Goal: Information Seeking & Learning: Learn about a topic

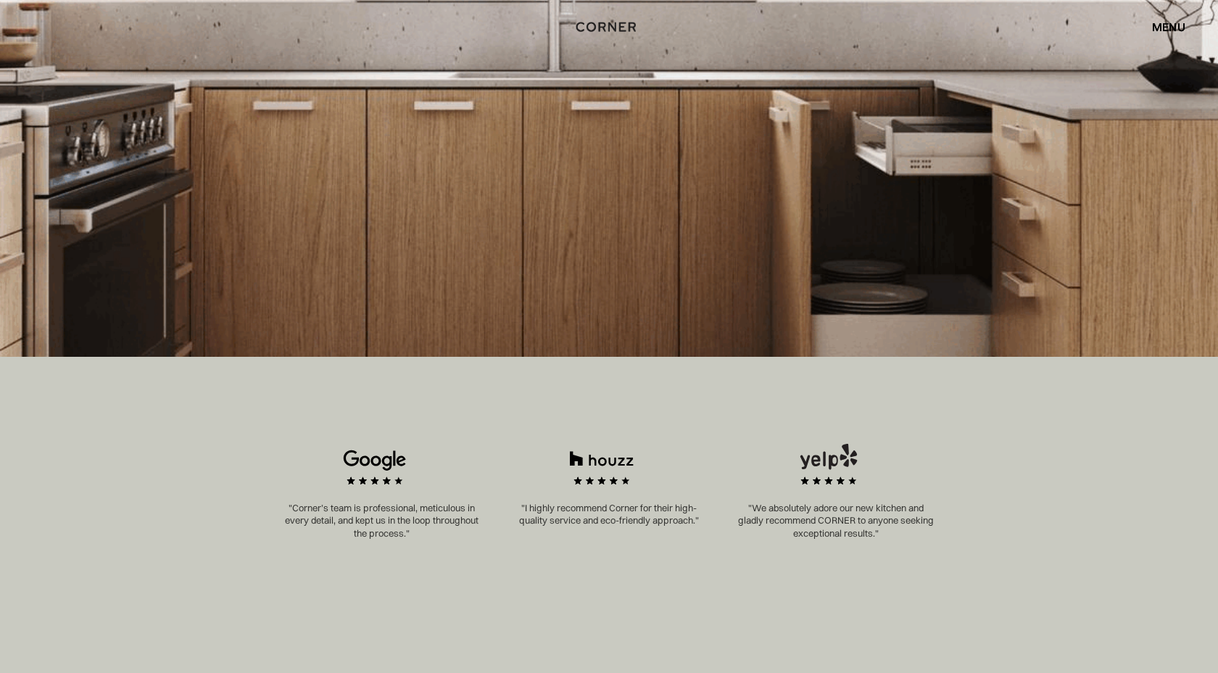
scroll to position [537, 0]
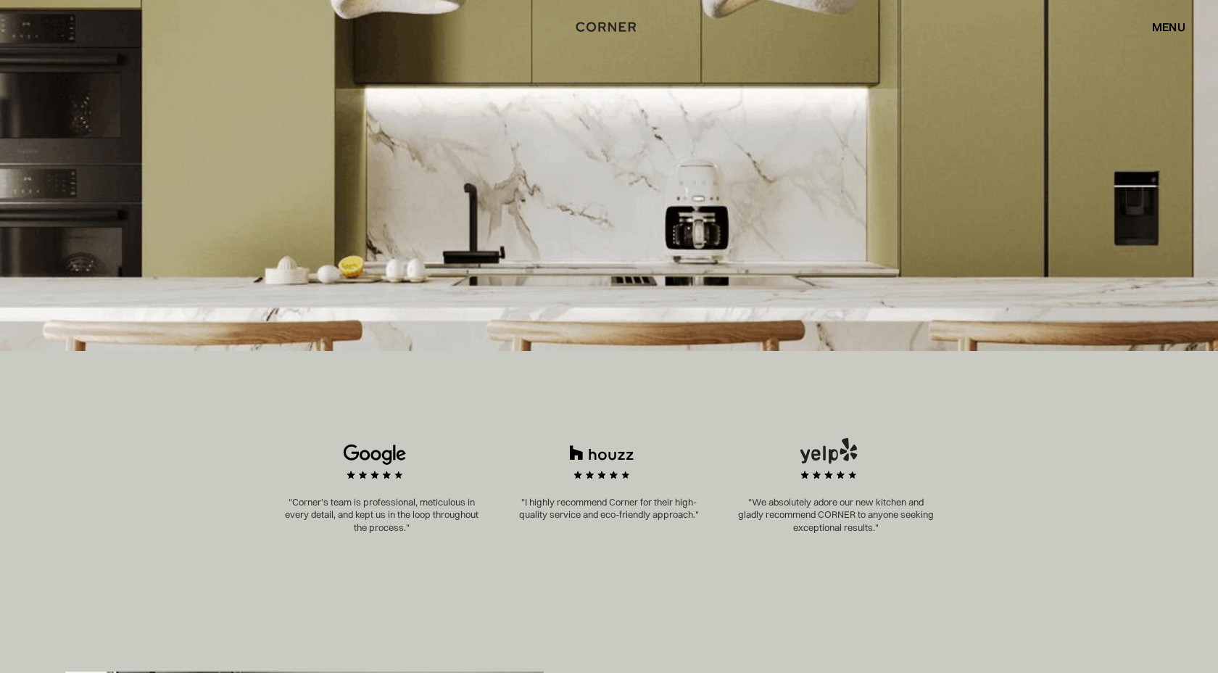
click at [835, 231] on img at bounding box center [609, 97] width 1218 height 505
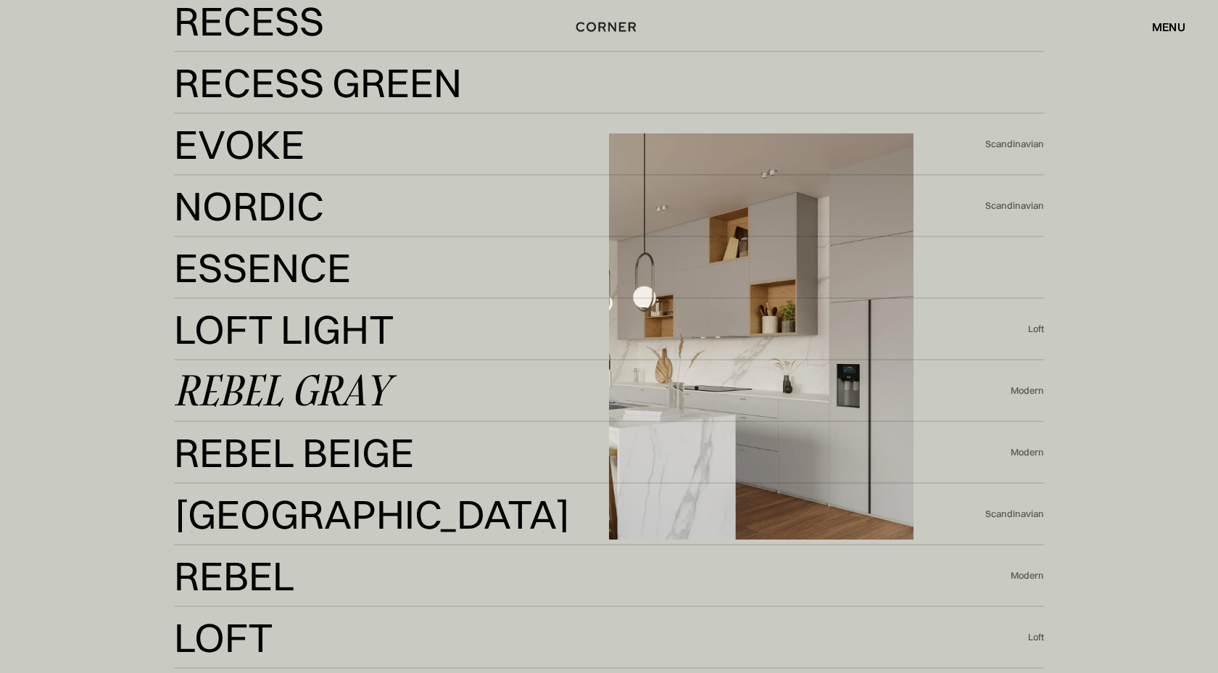
scroll to position [3443, 0]
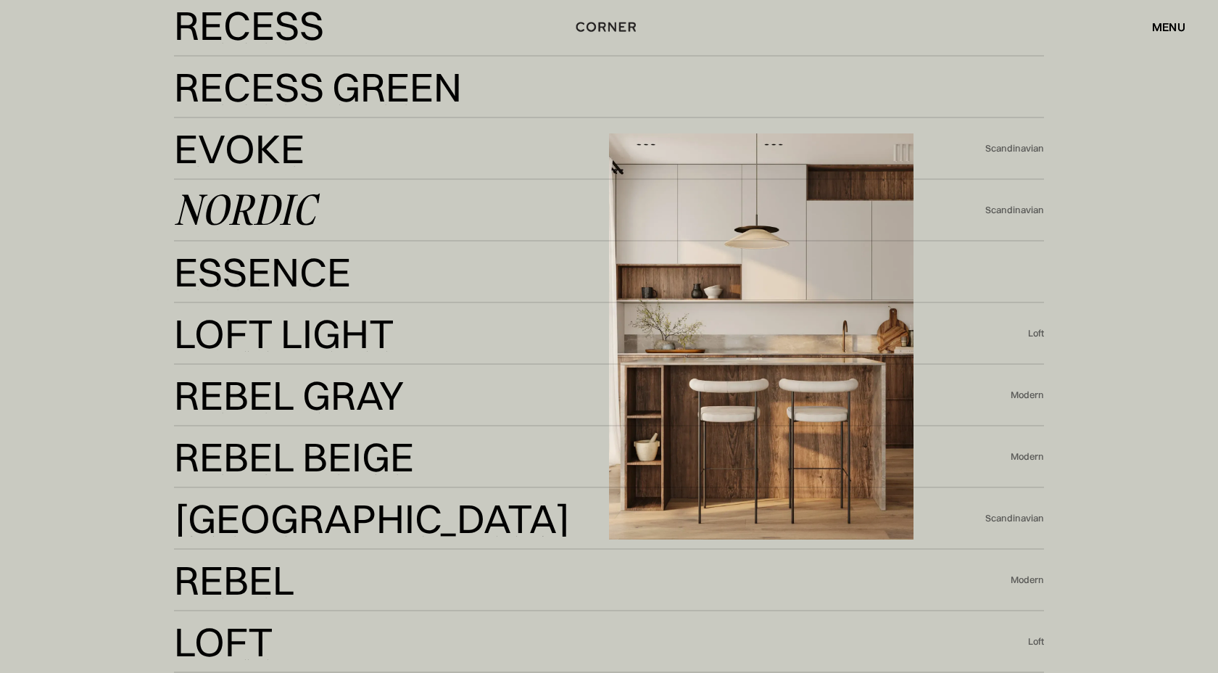
click at [290, 220] on div "Nordic" at bounding box center [244, 210] width 141 height 35
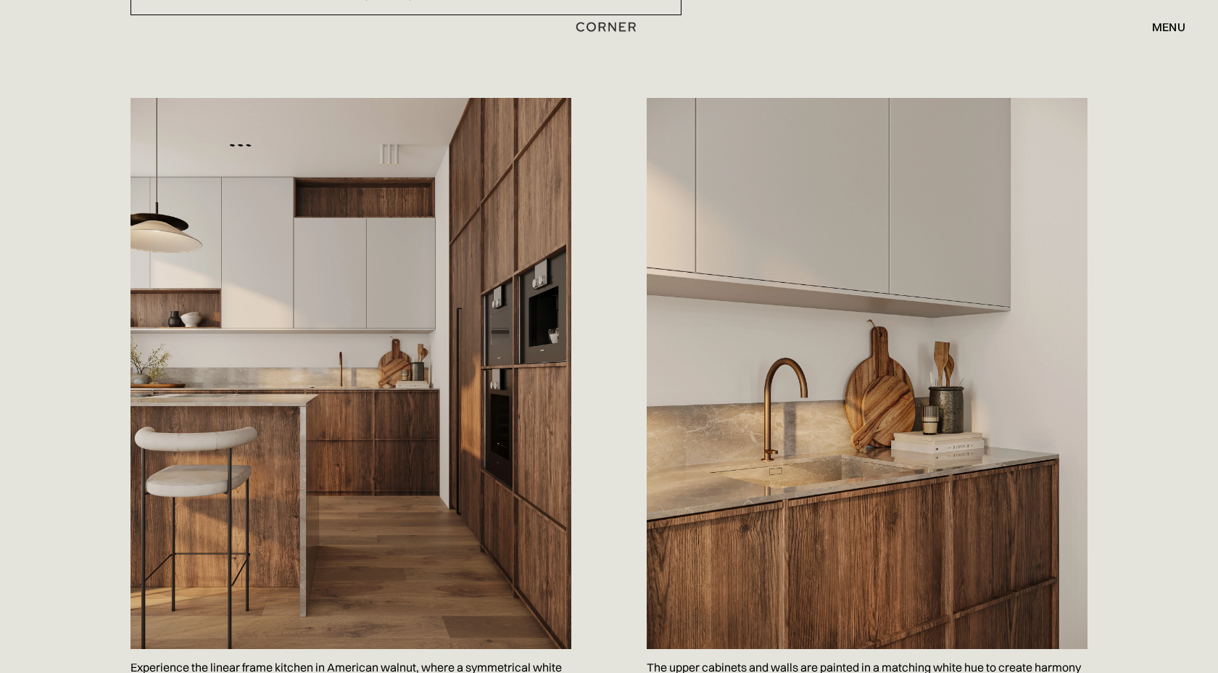
scroll to position [701, 0]
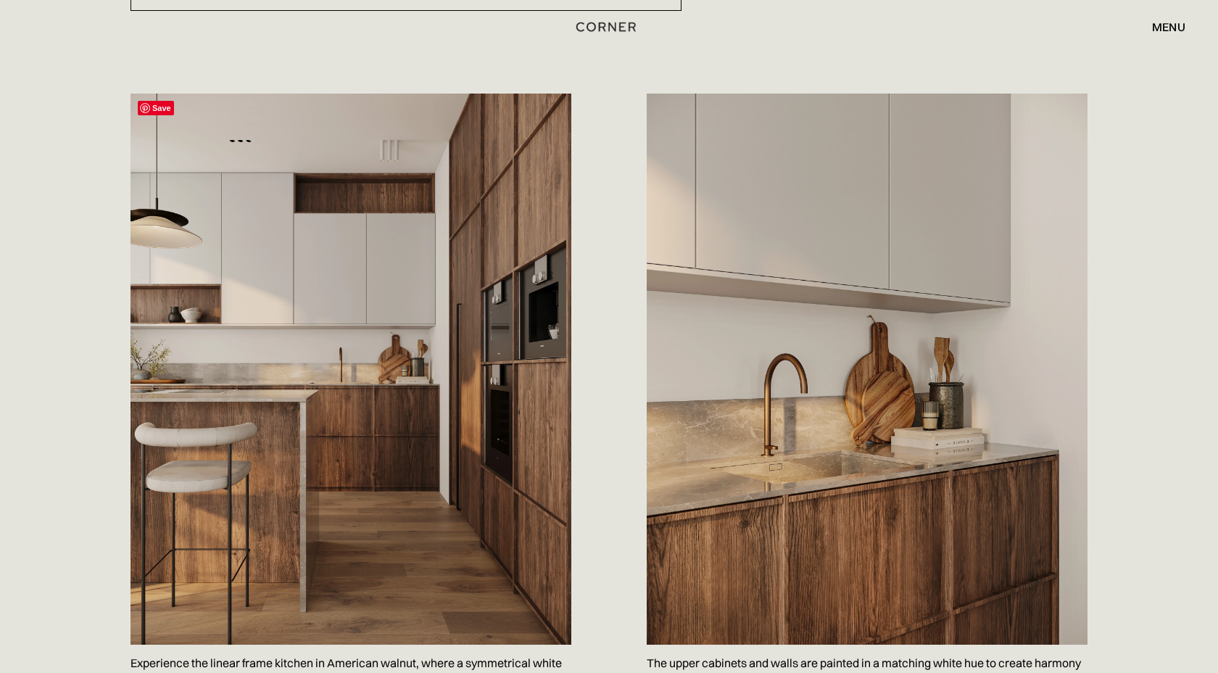
click at [450, 219] on img at bounding box center [351, 369] width 441 height 551
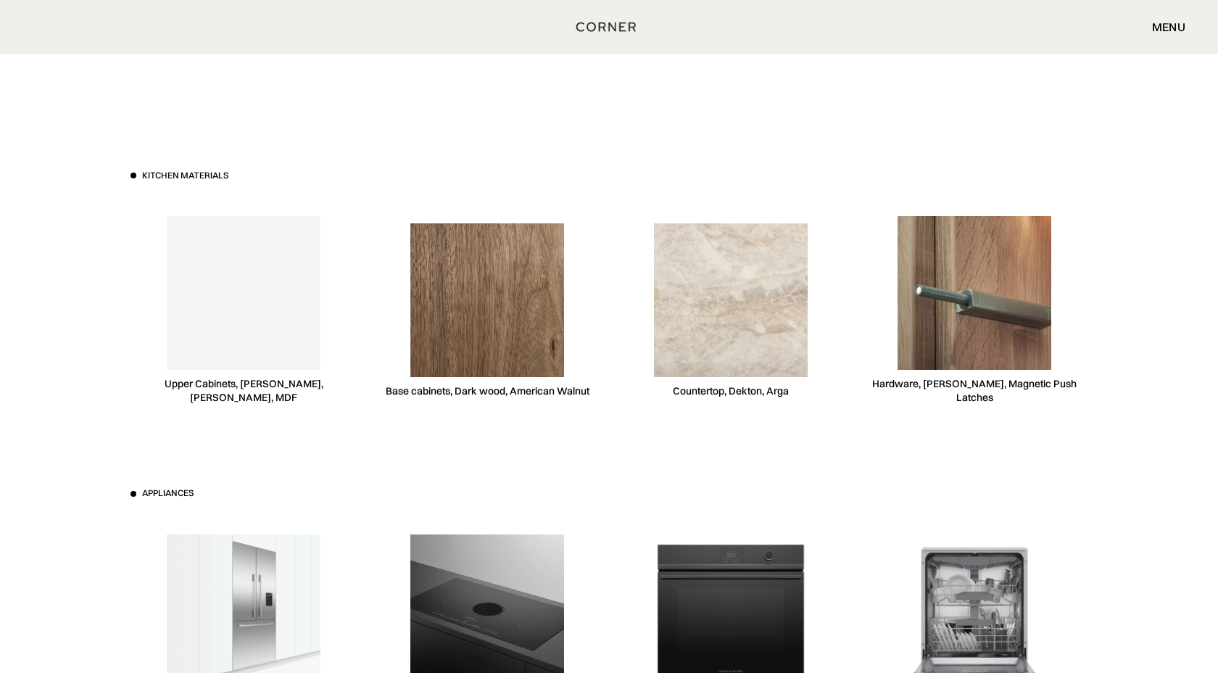
scroll to position [3987, 0]
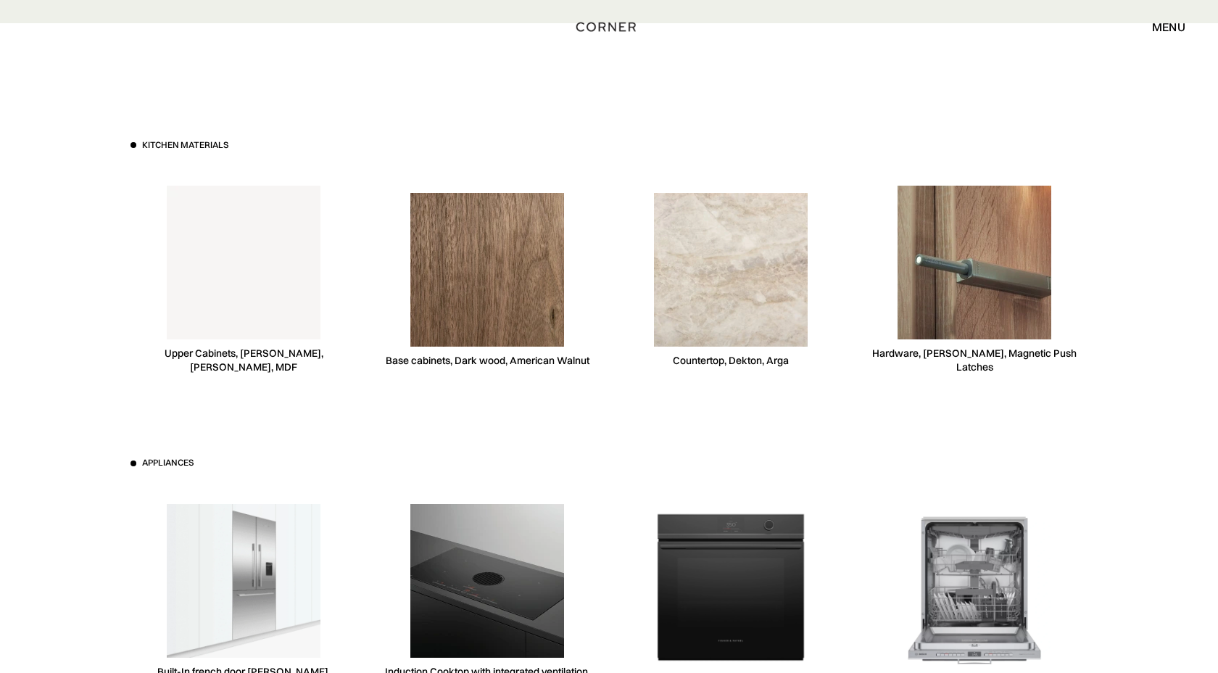
click at [472, 222] on img at bounding box center [487, 270] width 154 height 154
click at [481, 290] on img at bounding box center [487, 270] width 154 height 154
click at [577, 343] on div "Base cabinets, Dark wood, American Walnut" at bounding box center [487, 279] width 226 height 223
click at [547, 389] on div "Kitchen materials Upper Cabinets, Niemann, White, MDF Base cabinets, Dark wood,…" at bounding box center [609, 457] width 1001 height 868
click at [320, 347] on div "Upper Cabinets, [PERSON_NAME], [PERSON_NAME], MDF" at bounding box center [244, 361] width 226 height 28
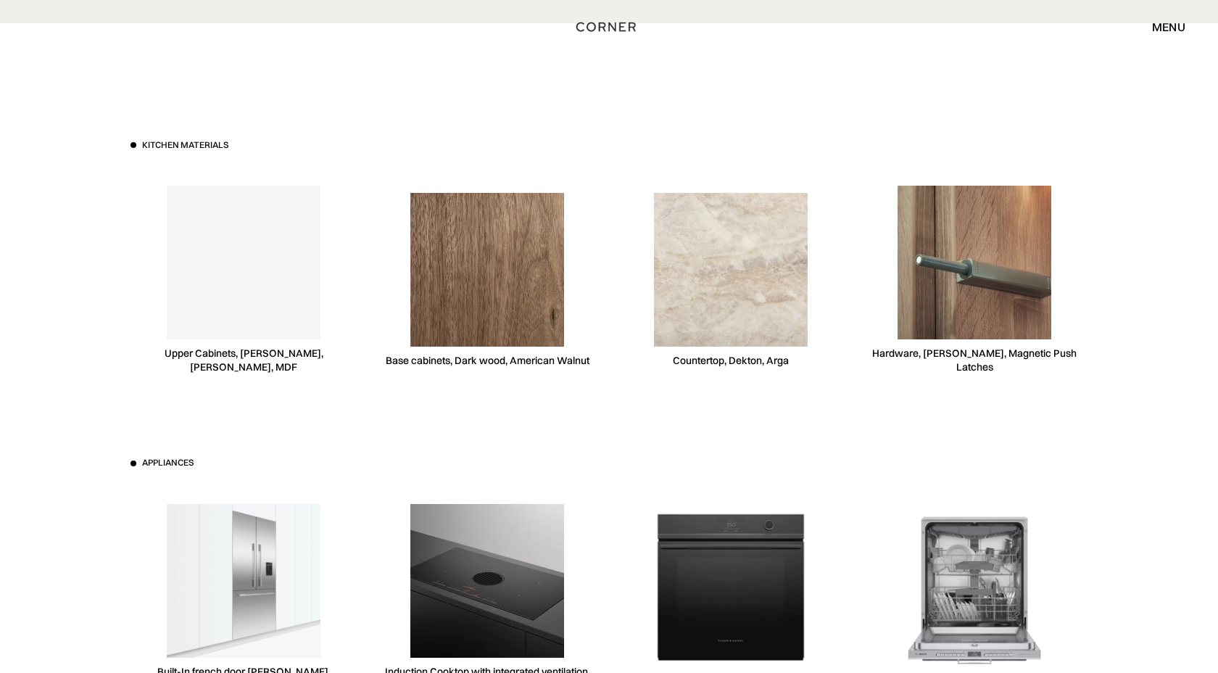
click at [320, 347] on div "Upper Cabinets, [PERSON_NAME], [PERSON_NAME], MDF" at bounding box center [244, 361] width 226 height 28
click at [313, 368] on div "Kitchen materials Upper Cabinets, Niemann, White, MDF Base cabinets, Dark wood,…" at bounding box center [609, 457] width 1001 height 868
click at [561, 354] on div "Base cabinets, Dark wood, American Walnut" at bounding box center [488, 361] width 204 height 14
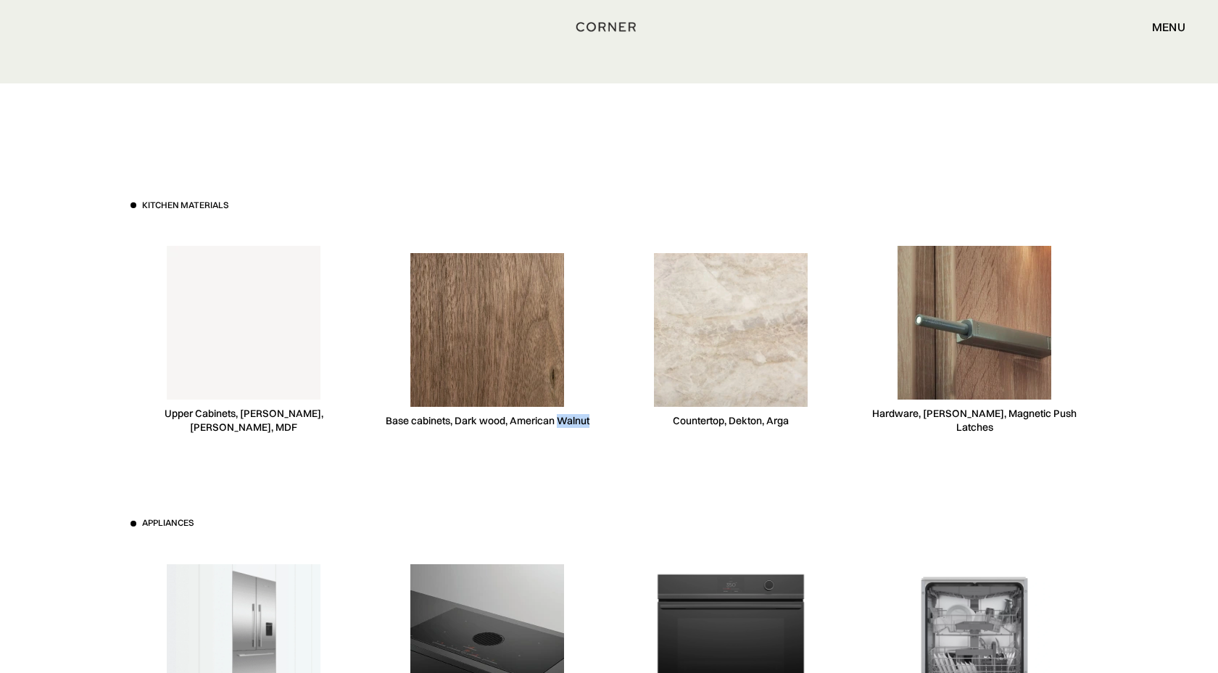
scroll to position [3919, 0]
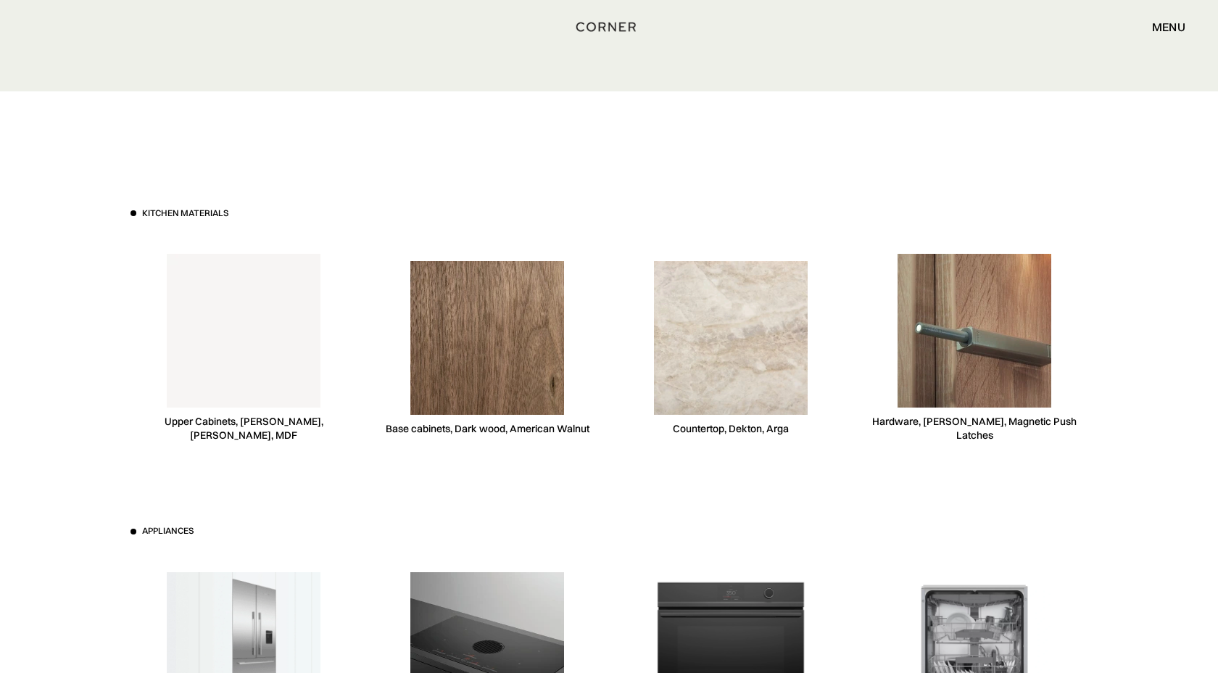
click at [27, 480] on div "Kitchen materials Upper Cabinets, Niemann, White, MDF Base cabinets, Dark wood,…" at bounding box center [609, 525] width 1218 height 868
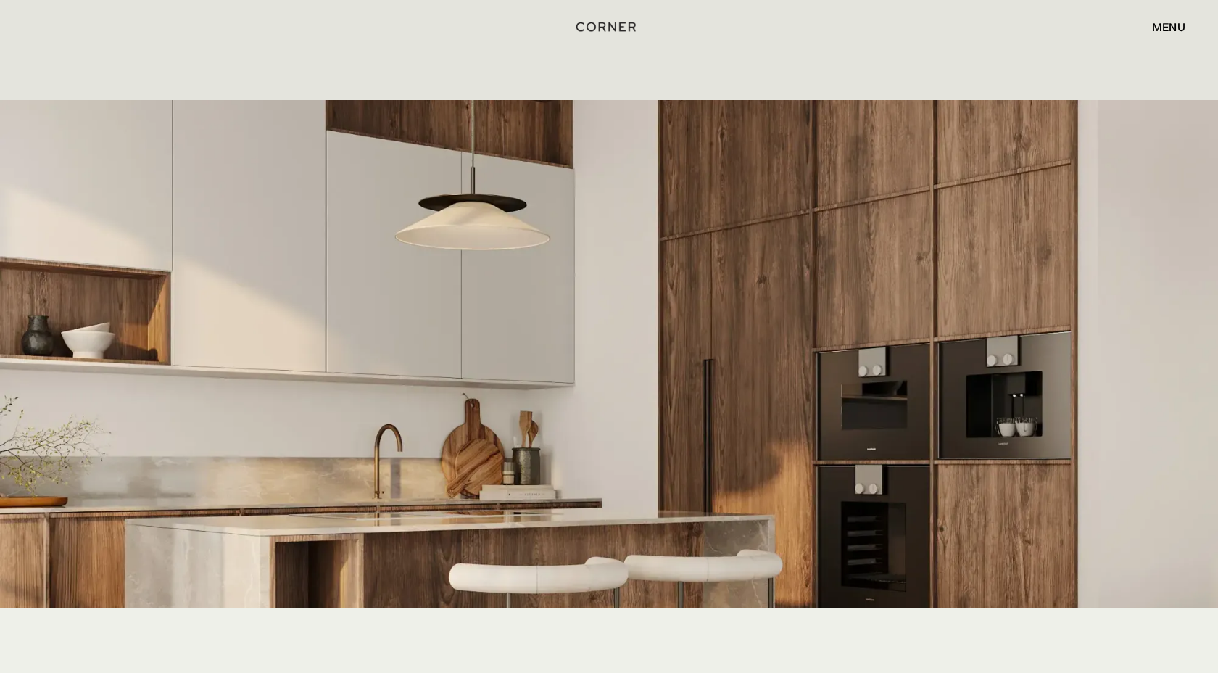
scroll to position [2636, 0]
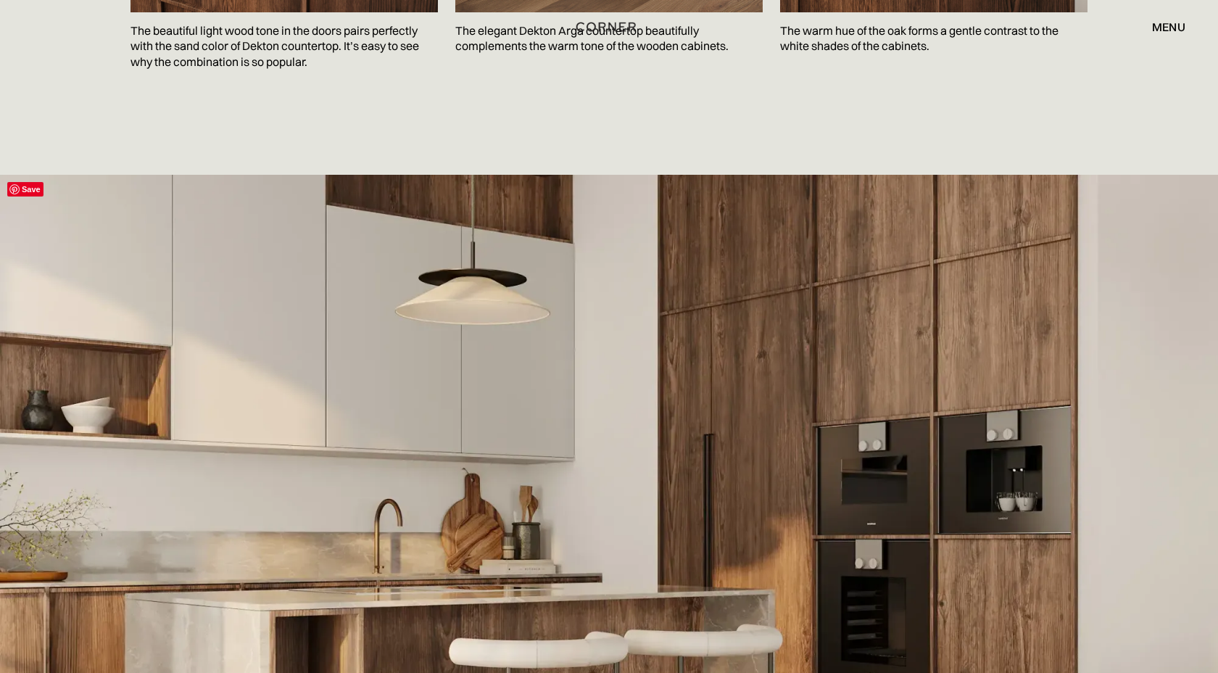
click at [324, 461] on img at bounding box center [609, 540] width 1218 height 731
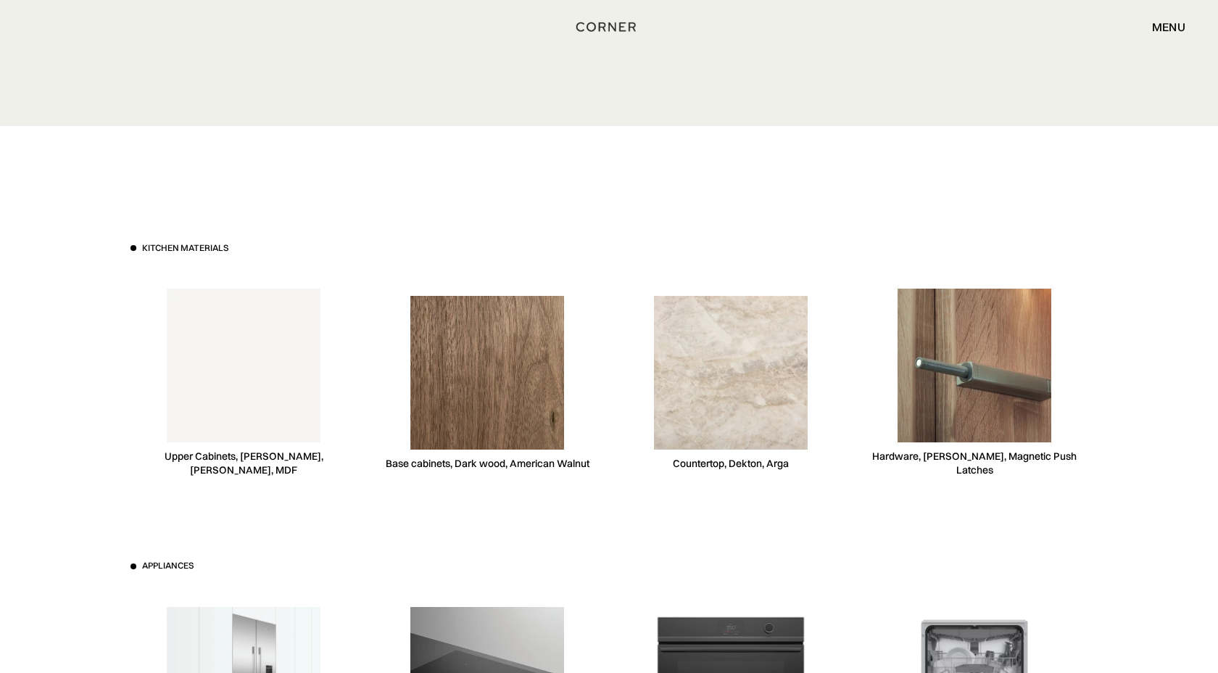
scroll to position [3963, 0]
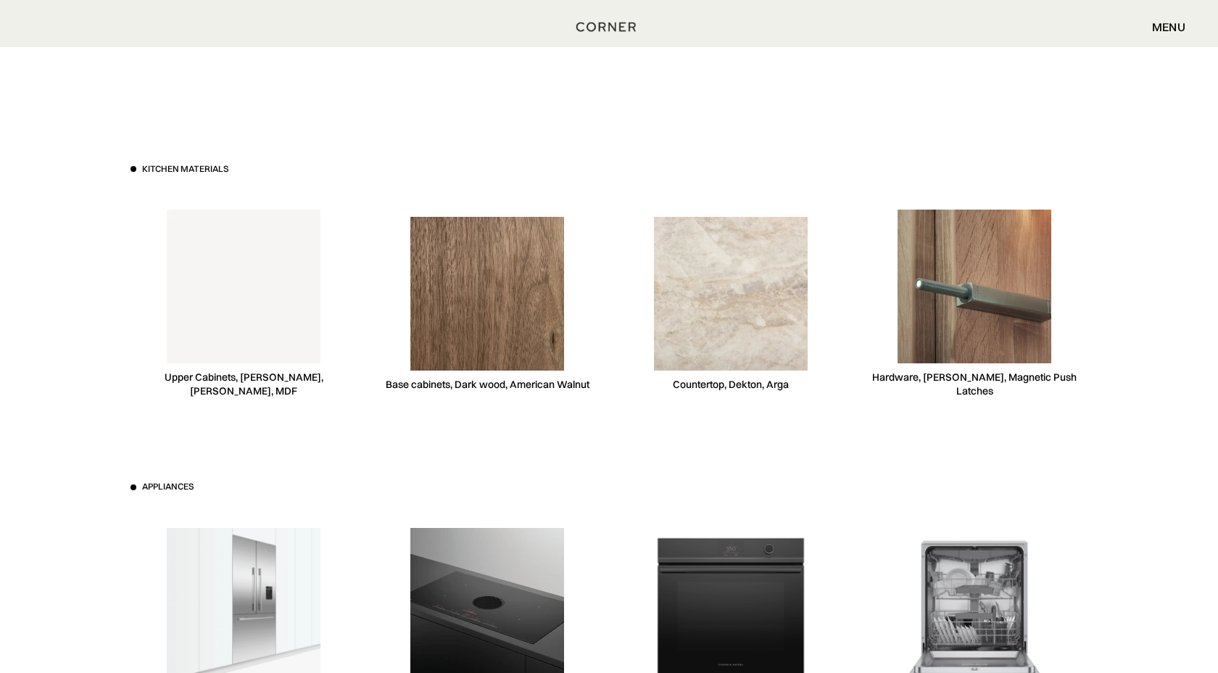
click at [483, 287] on img at bounding box center [487, 294] width 154 height 154
click at [463, 481] on div "Appliances Built-In french door fridge, Fisher & Paykel Induction Cooktop with …" at bounding box center [609, 607] width 957 height 253
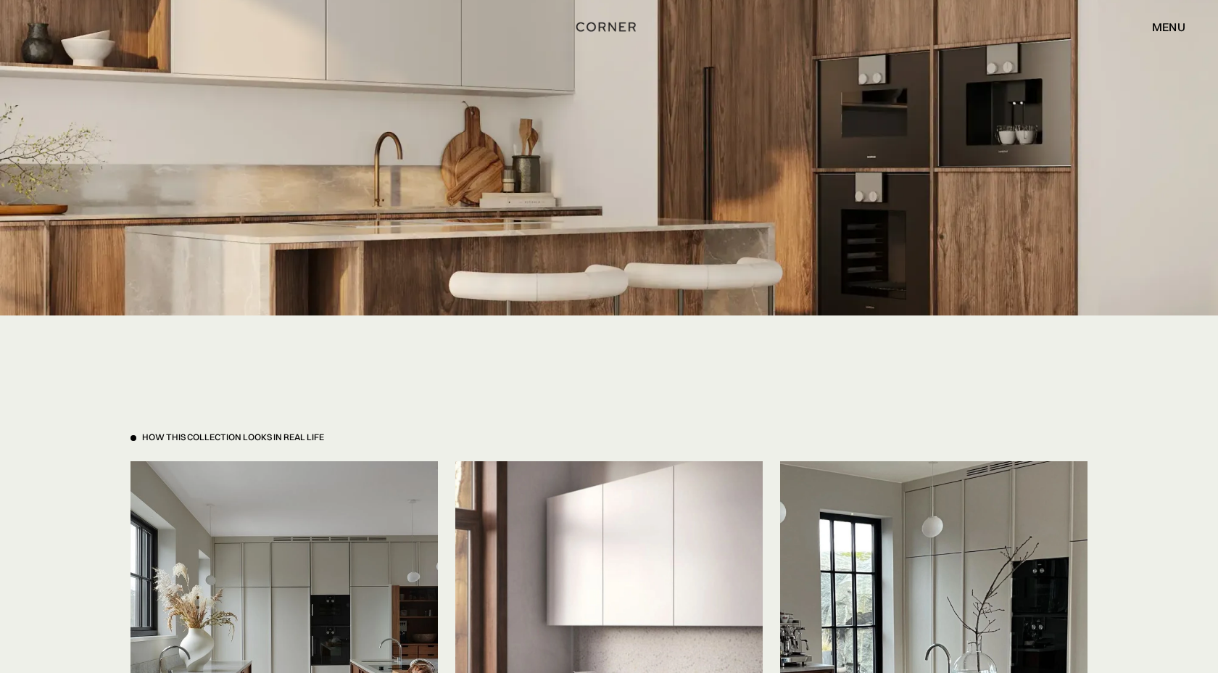
scroll to position [3002, 0]
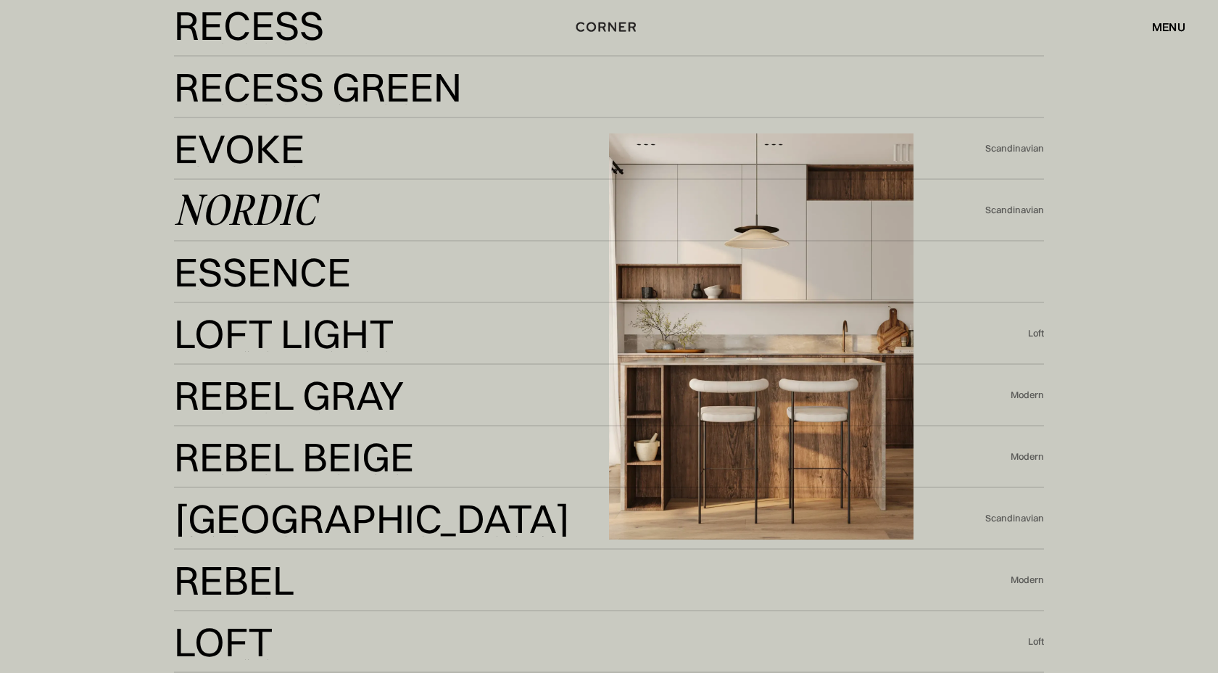
click at [687, 226] on link "Nordic Nordic" at bounding box center [579, 211] width 811 height 36
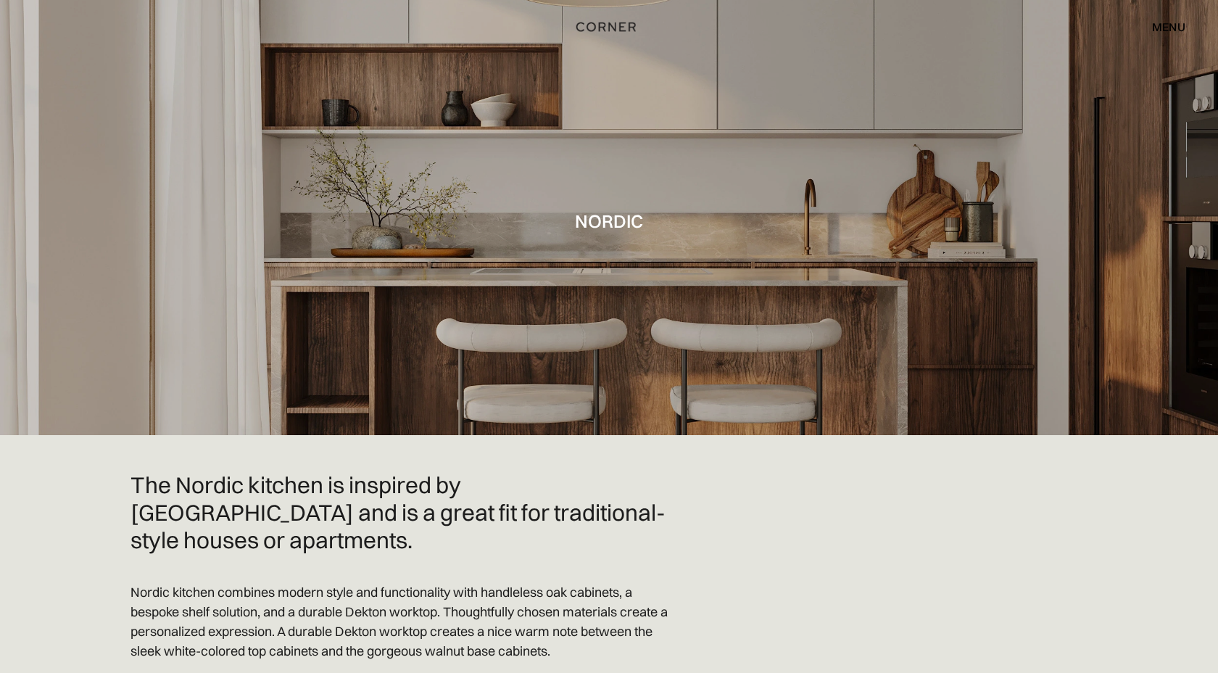
click at [604, 247] on div at bounding box center [609, 217] width 1218 height 435
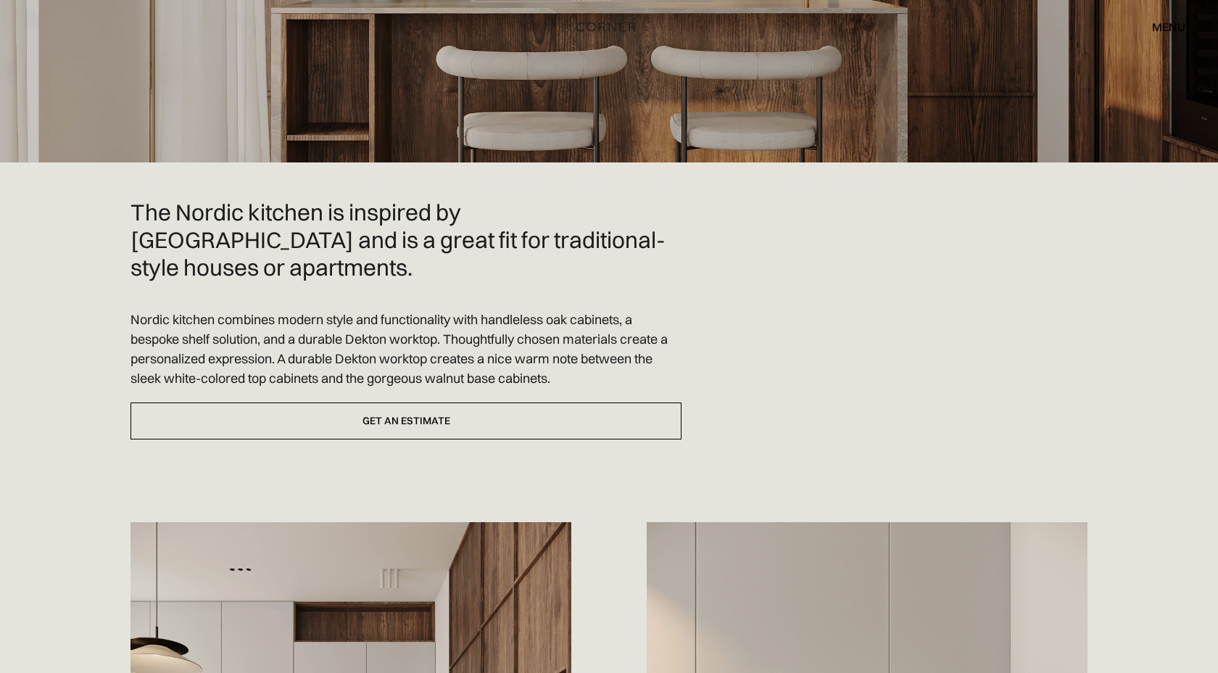
scroll to position [280, 0]
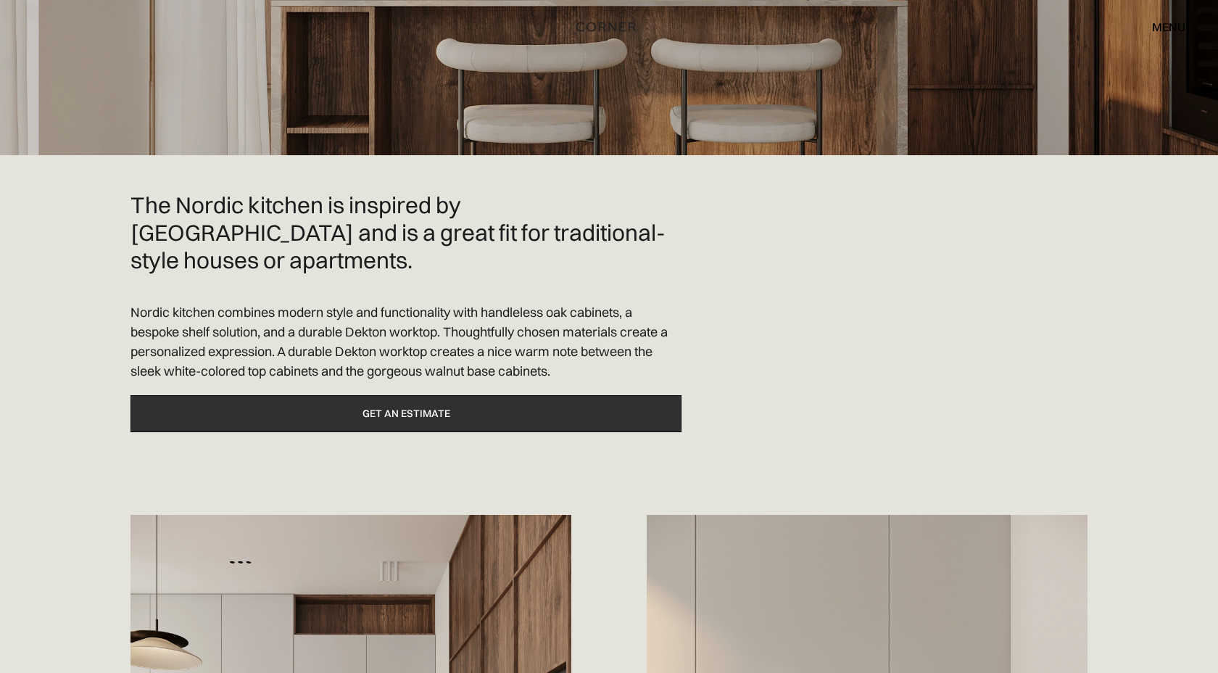
click at [536, 396] on link "Get an estimate" at bounding box center [406, 413] width 551 height 37
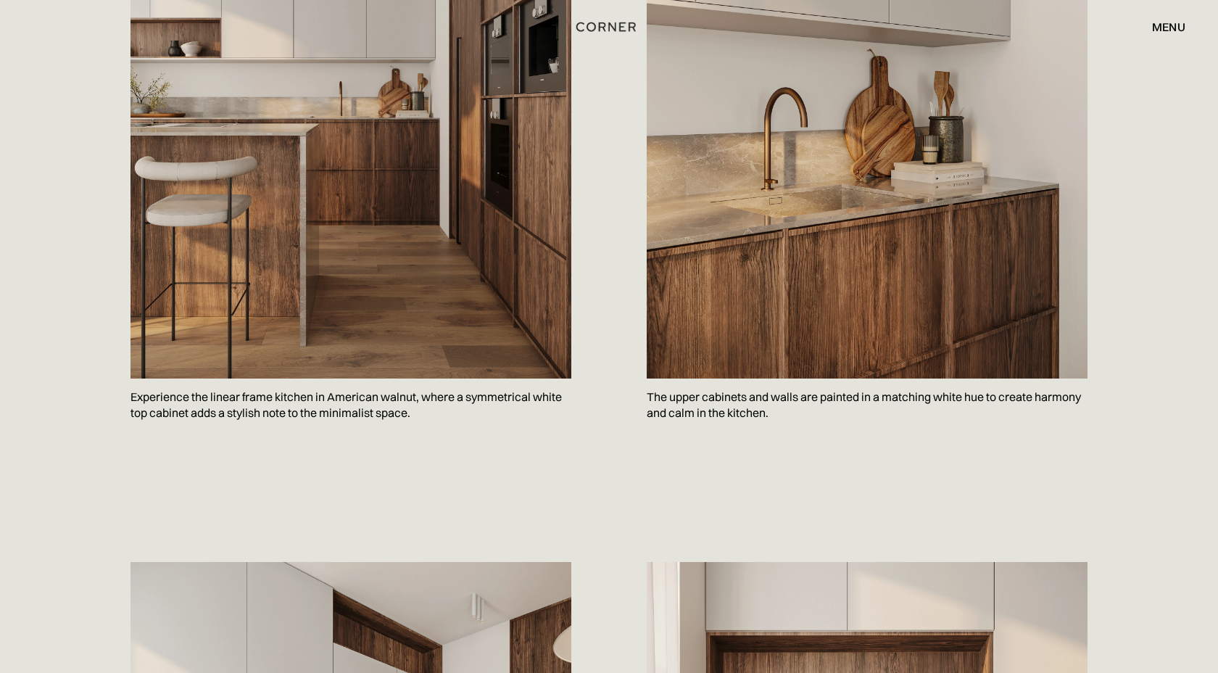
scroll to position [969, 0]
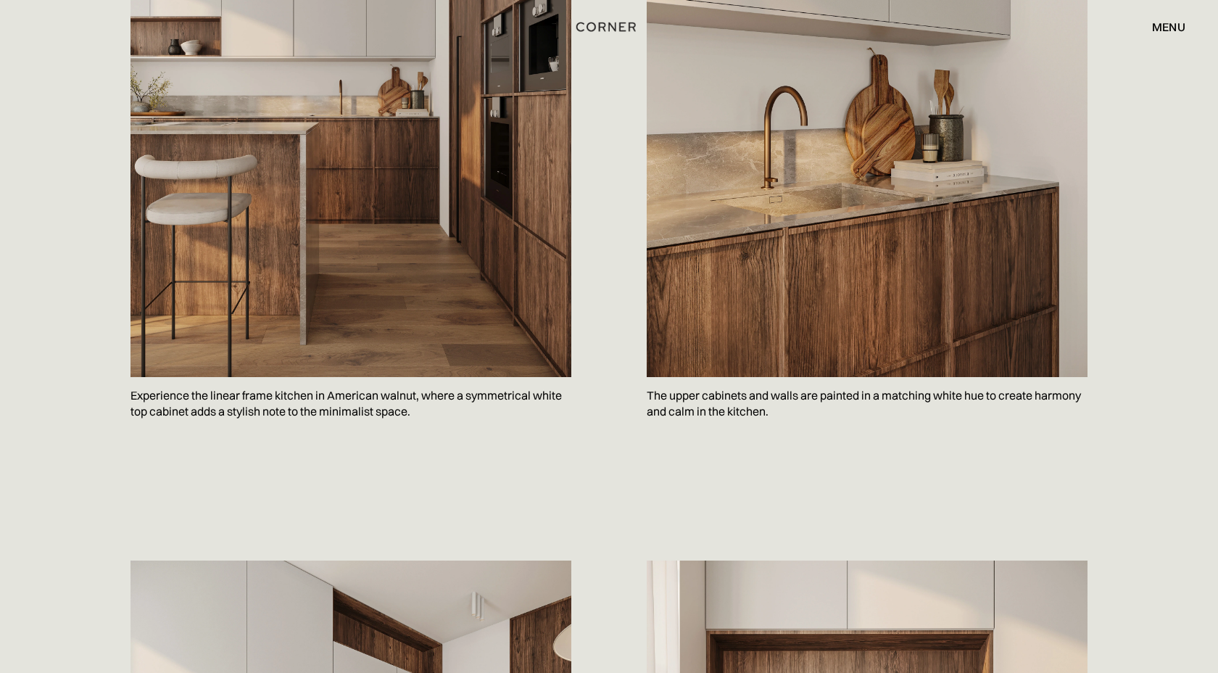
click at [382, 134] on img at bounding box center [351, 101] width 441 height 551
click at [207, 382] on p "Experience the linear frame kitchen in American walnut, where a symmetrical whi…" at bounding box center [351, 403] width 441 height 53
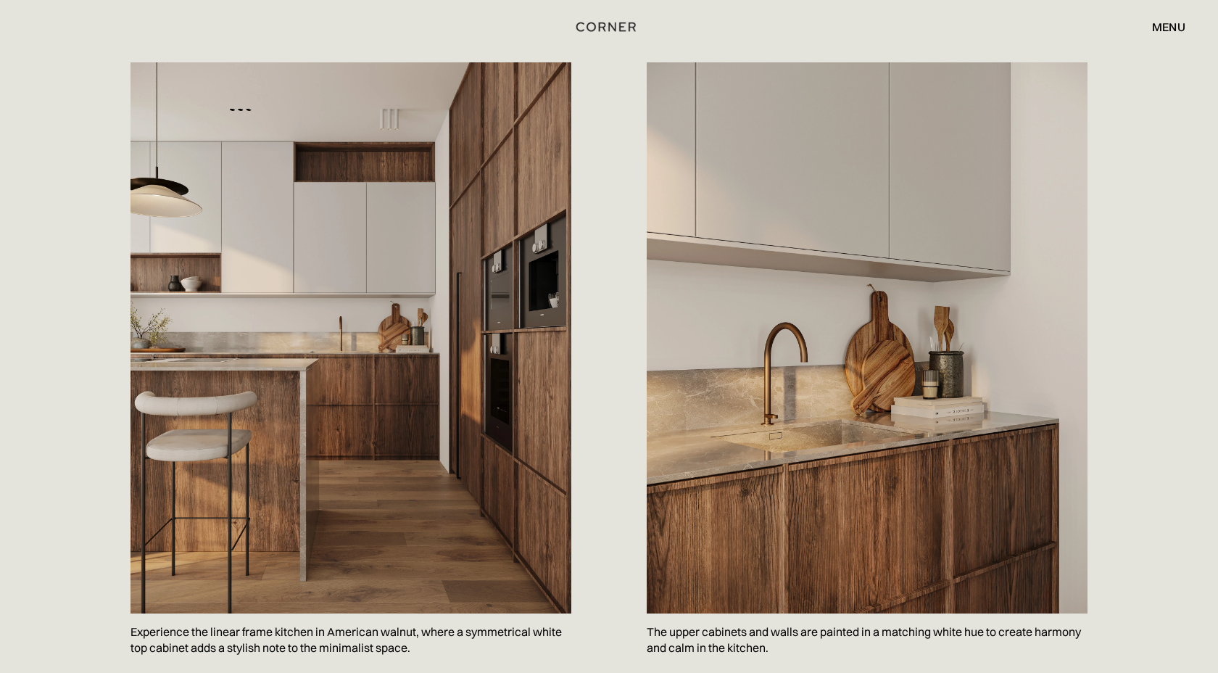
scroll to position [744, 0]
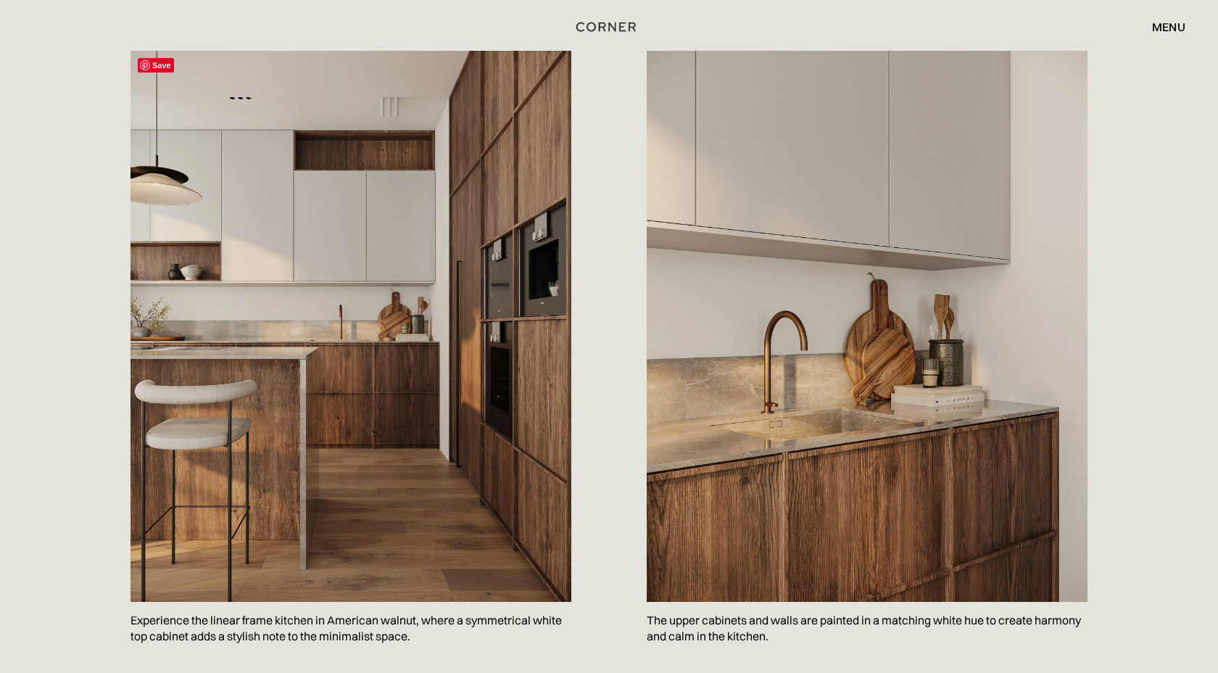
click at [513, 369] on img at bounding box center [351, 326] width 441 height 551
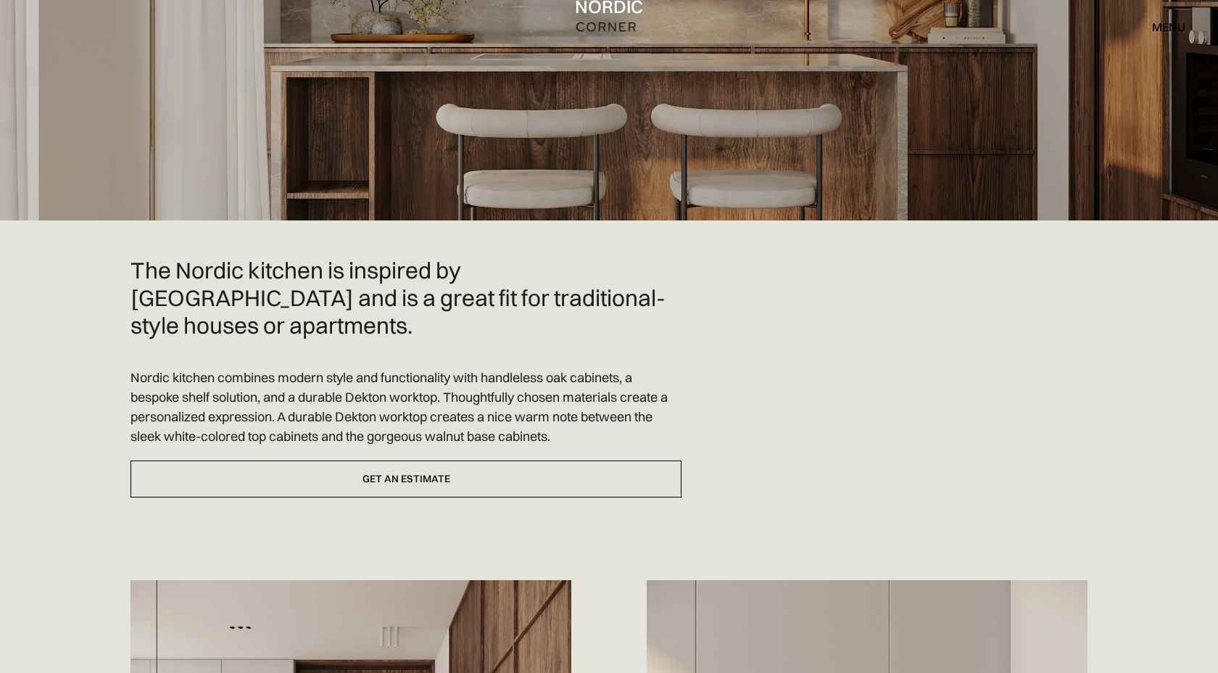
scroll to position [263, 0]
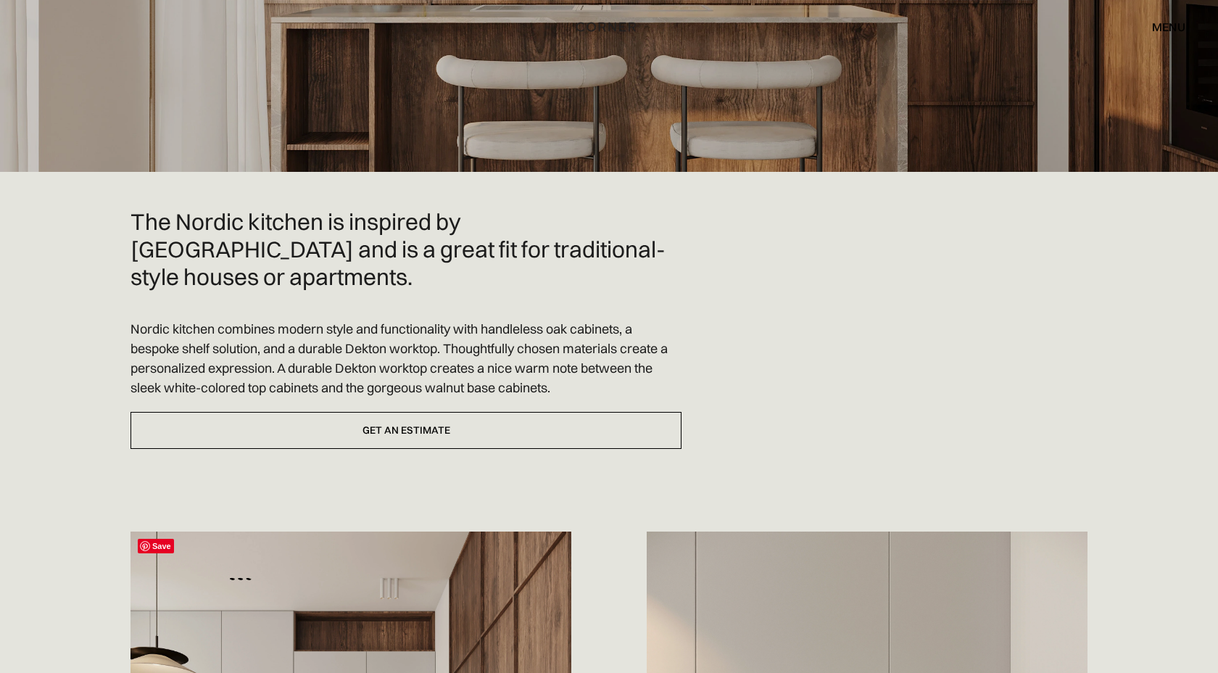
click at [149, 539] on span "Save" at bounding box center [156, 546] width 36 height 15
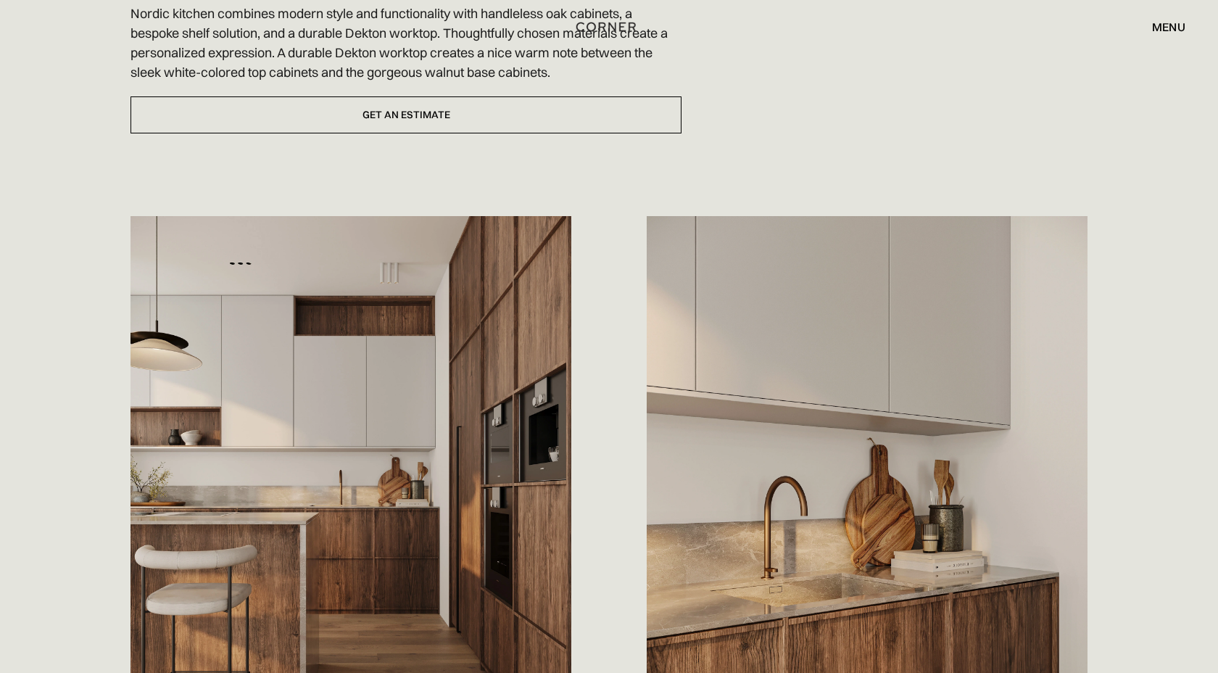
scroll to position [591, 0]
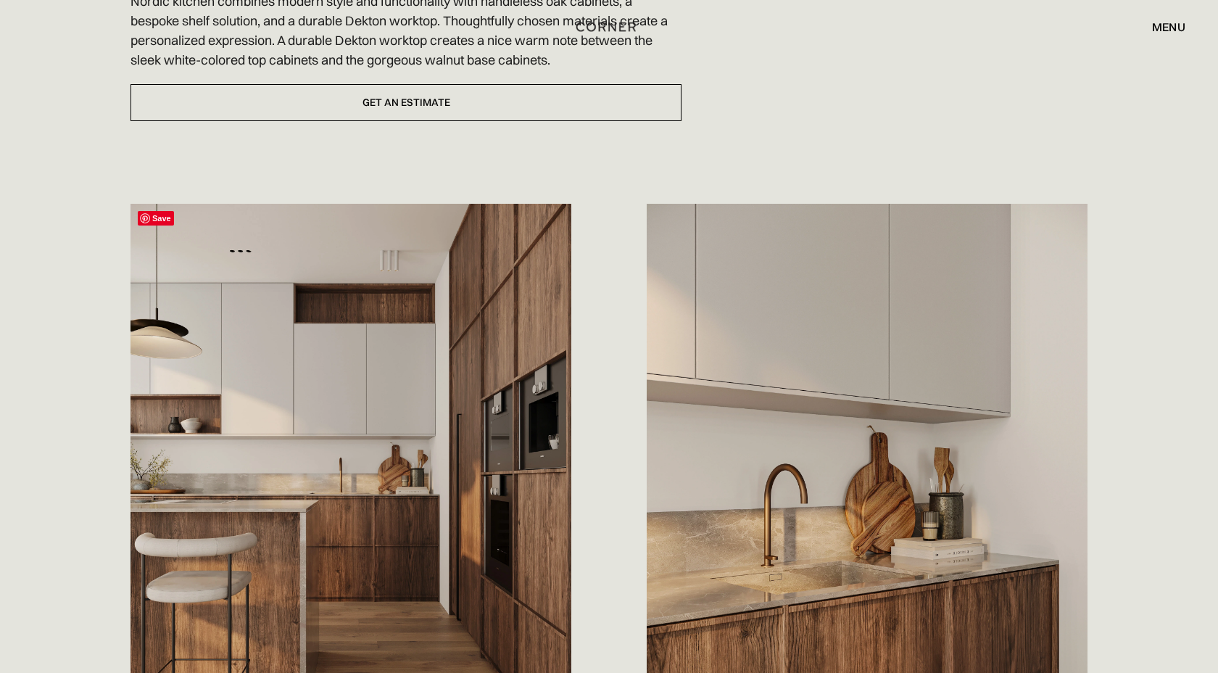
click at [154, 211] on span "Save" at bounding box center [156, 218] width 36 height 15
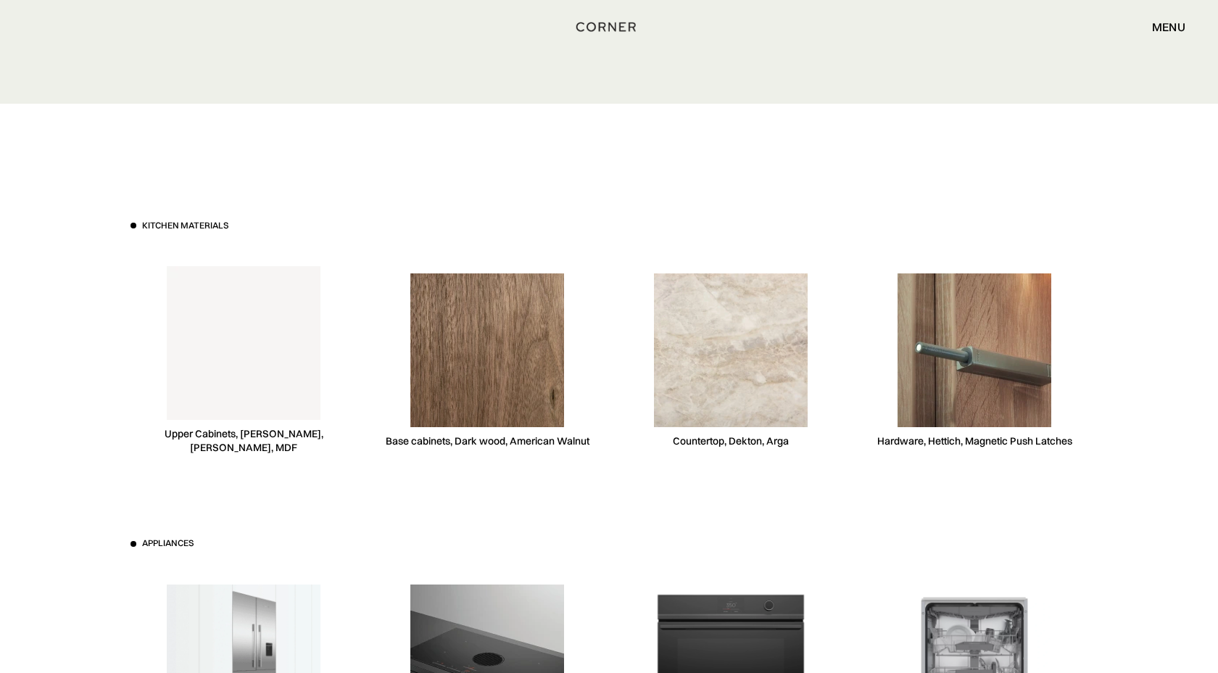
click at [664, 482] on div "Kitchen materials Upper Cabinets, Niemann, White, MDF Base cabinets, Dark wood,…" at bounding box center [609, 538] width 1001 height 868
